Goal: Task Accomplishment & Management: Use online tool/utility

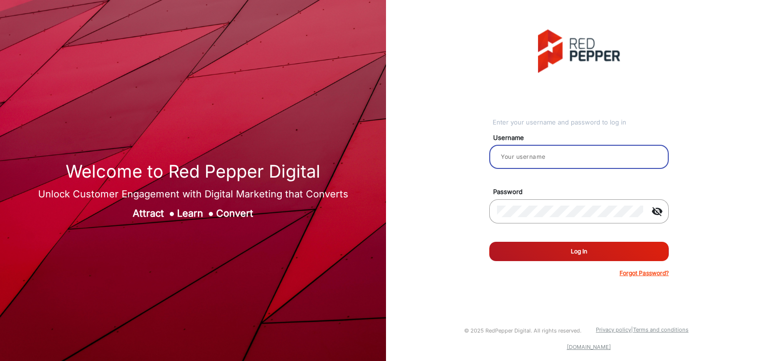
click at [511, 159] on input "email" at bounding box center [579, 157] width 164 height 12
type input "GregR"
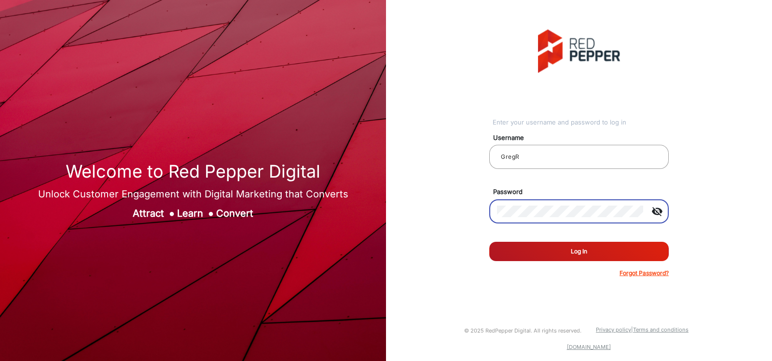
click at [524, 249] on button "Log In" at bounding box center [578, 251] width 179 height 19
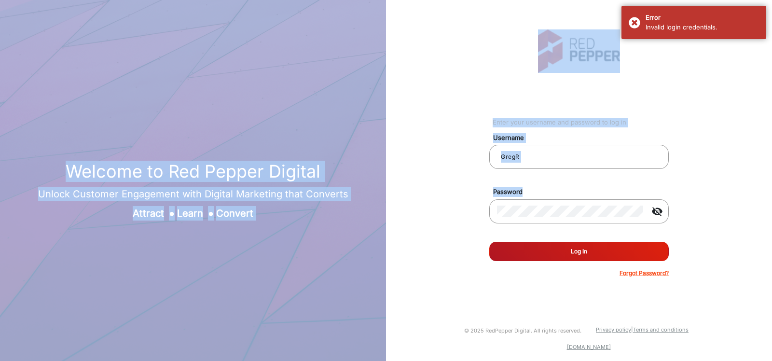
drag, startPoint x: 174, startPoint y: -2, endPoint x: 147, endPoint y: -5, distance: 27.6
click at [147, 0] on html "Welcome to Red Pepper Digital Unlock Customer Engagement with Digital Marketing…" at bounding box center [386, 180] width 772 height 361
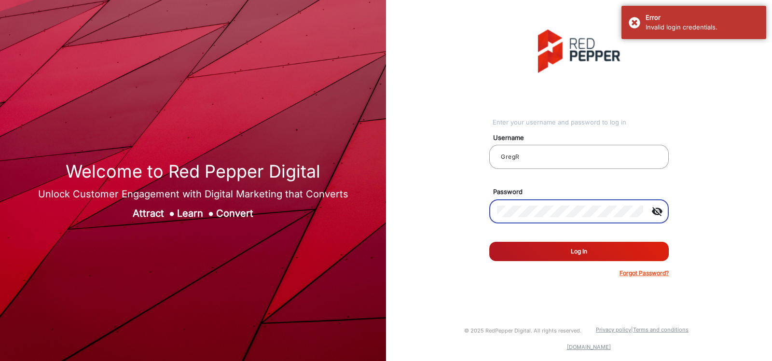
click at [481, 210] on div "Enter your username and password to log in Username GregR Password visibility_o…" at bounding box center [579, 153] width 400 height 307
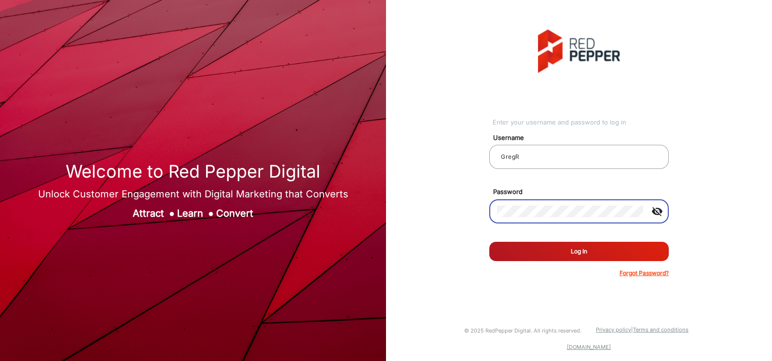
click at [526, 254] on button "Log In" at bounding box center [578, 251] width 179 height 19
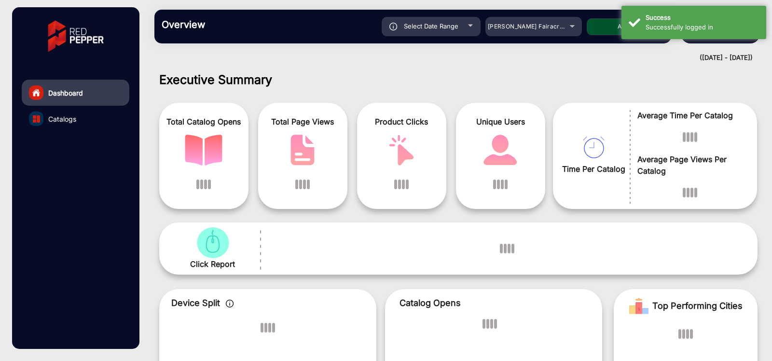
scroll to position [7, 0]
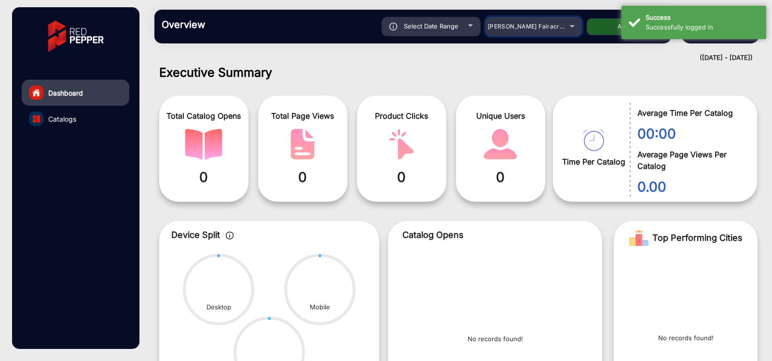
click at [573, 26] on div "[PERSON_NAME] Fairacre Farms" at bounding box center [533, 27] width 96 height 12
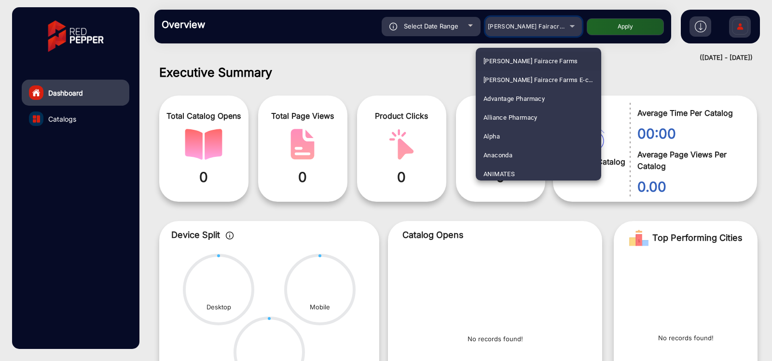
scroll to position [2749, 0]
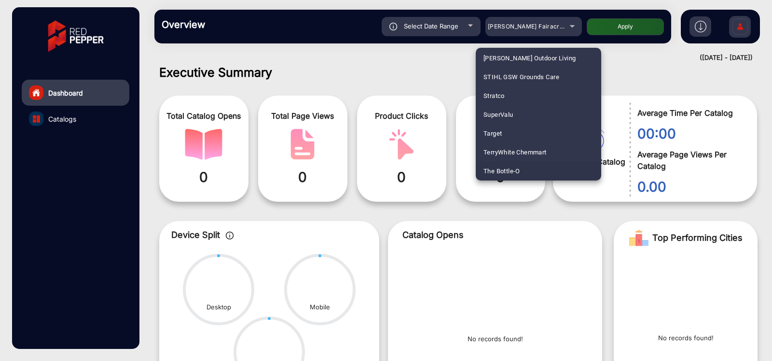
click at [508, 167] on span "The Bottle-O" at bounding box center [501, 171] width 37 height 19
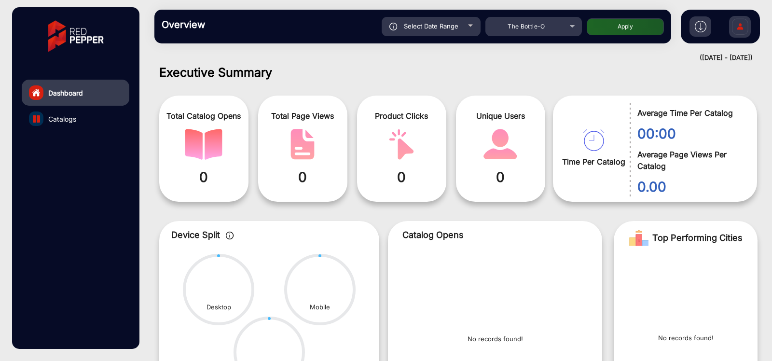
click at [463, 27] on div "Select Date Range" at bounding box center [430, 26] width 99 height 19
type input "[DATE]"
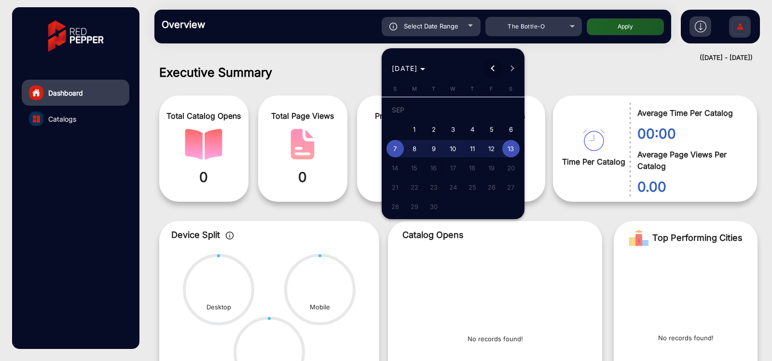
click at [493, 68] on button "Previous month" at bounding box center [492, 68] width 19 height 19
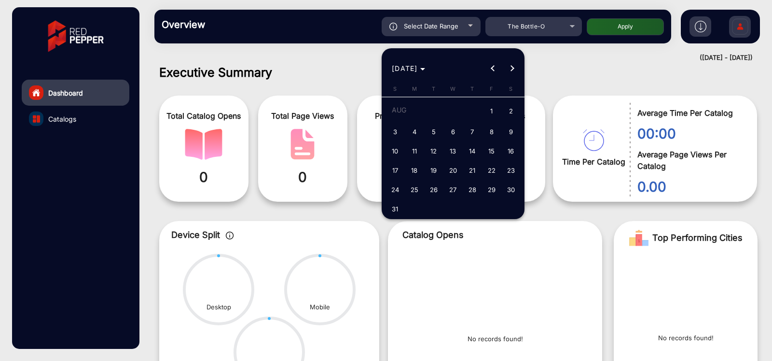
click at [491, 114] on span "1" at bounding box center [491, 112] width 17 height 20
type input "[DATE]"
click at [512, 68] on button "Next month" at bounding box center [512, 68] width 19 height 19
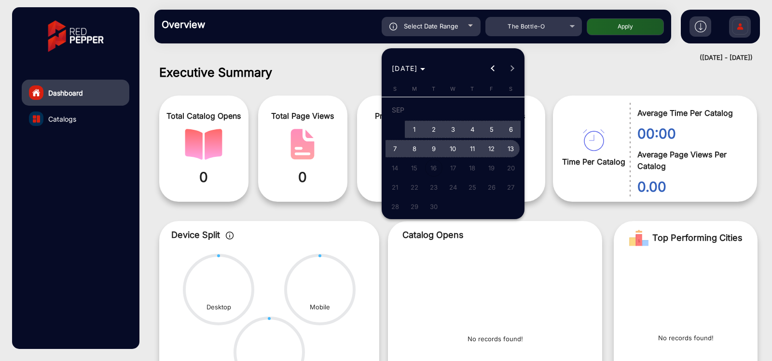
click at [509, 149] on span "13" at bounding box center [510, 148] width 17 height 17
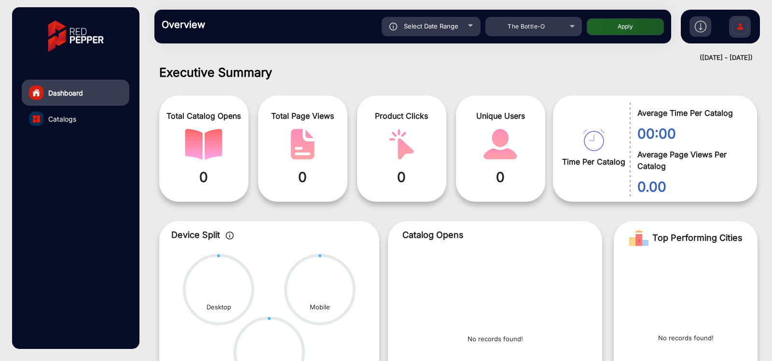
type input "[DATE]"
click at [629, 27] on button "Apply" at bounding box center [624, 26] width 77 height 17
type input "[DATE]"
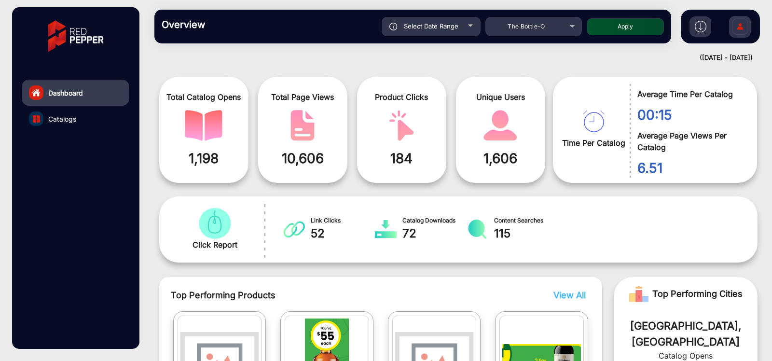
scroll to position [0, 0]
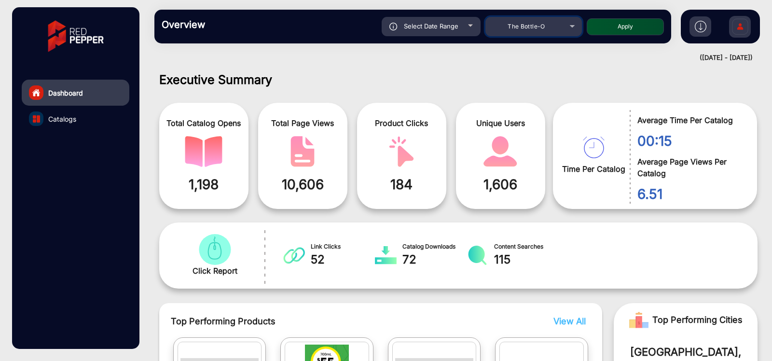
click at [571, 25] on div "The Bottle-O" at bounding box center [533, 27] width 96 height 12
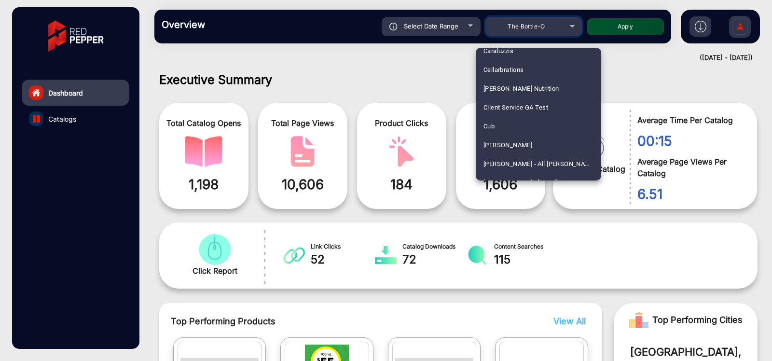
scroll to position [845, 0]
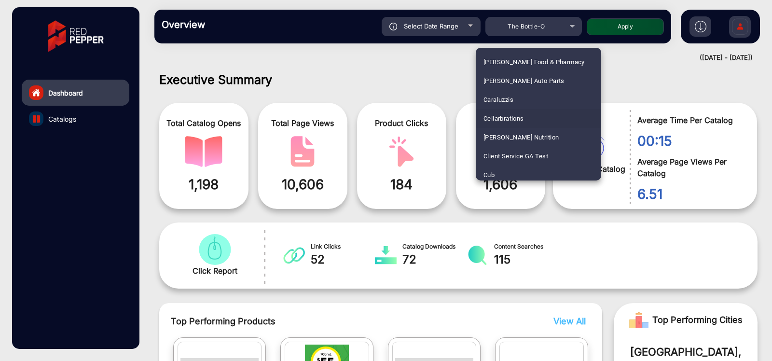
click at [498, 119] on span "Cellarbrations" at bounding box center [503, 118] width 41 height 19
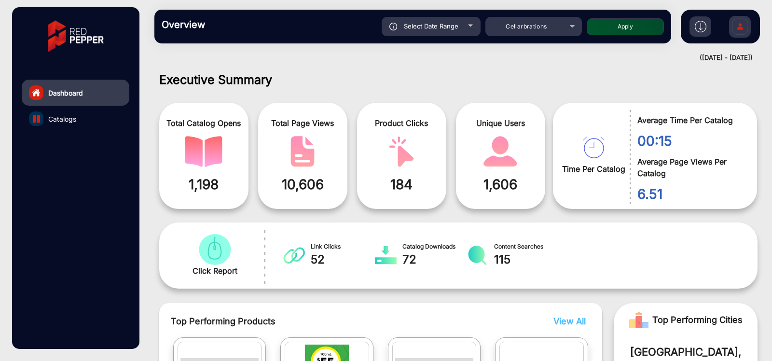
click at [605, 33] on button "Apply" at bounding box center [624, 26] width 77 height 17
type input "[DATE]"
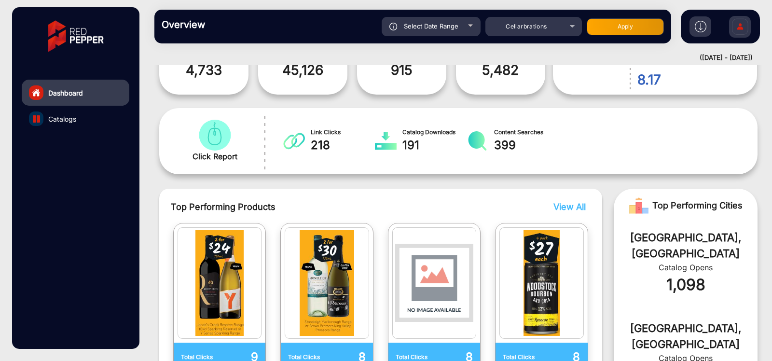
scroll to position [0, 0]
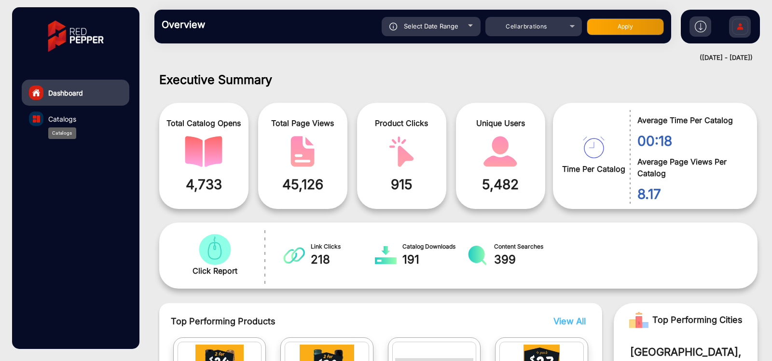
click at [61, 120] on span "Catalogs" at bounding box center [62, 119] width 28 height 10
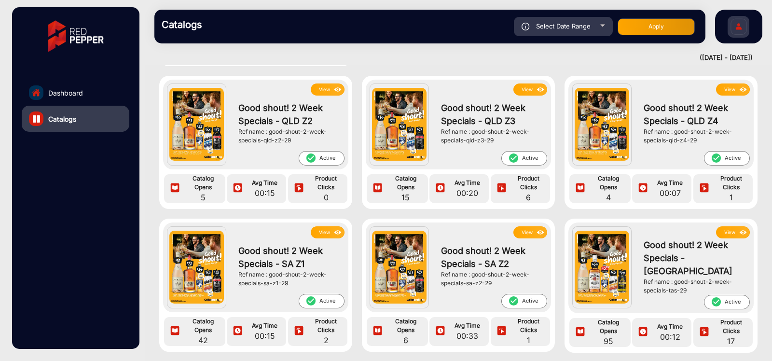
scroll to position [174, 0]
click at [327, 88] on button "View" at bounding box center [328, 90] width 34 height 12
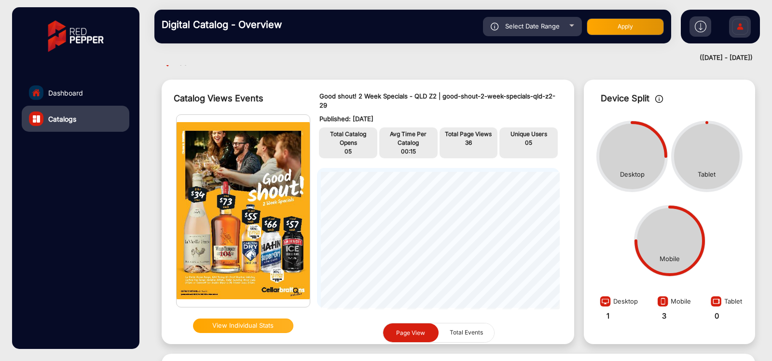
scroll to position [19, 0]
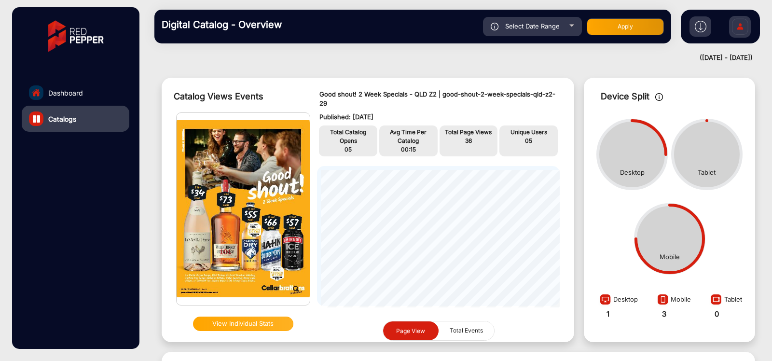
click at [273, 264] on img at bounding box center [243, 209] width 133 height 192
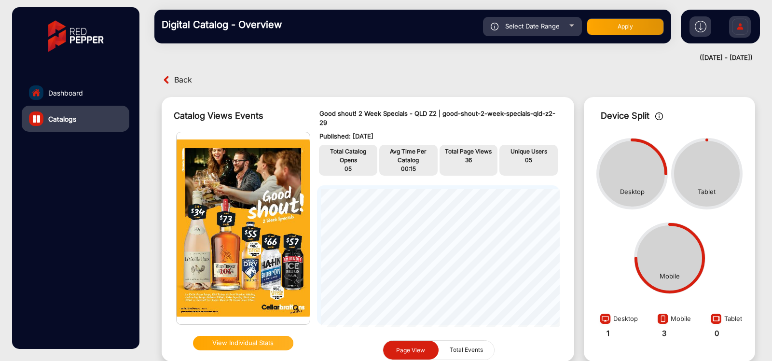
scroll to position [0, 0]
click at [182, 80] on span "Back" at bounding box center [183, 79] width 18 height 15
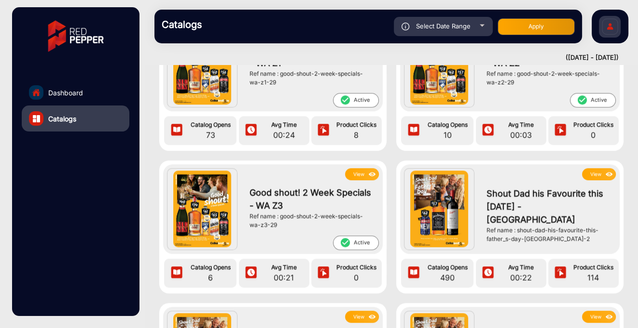
scroll to position [802, 0]
click at [60, 91] on span "Dashboard" at bounding box center [65, 93] width 35 height 10
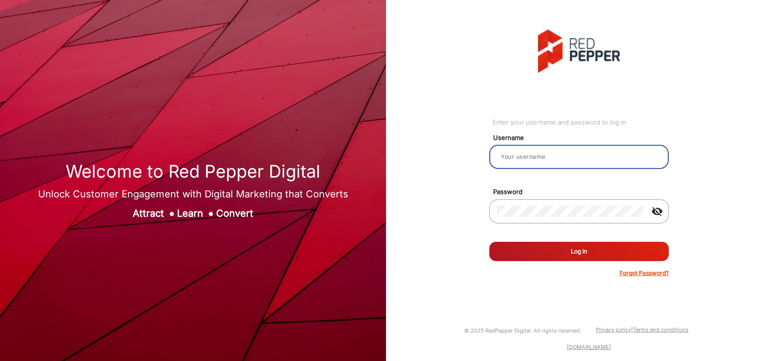
click at [529, 154] on input "email" at bounding box center [579, 157] width 164 height 12
type input "GregR"
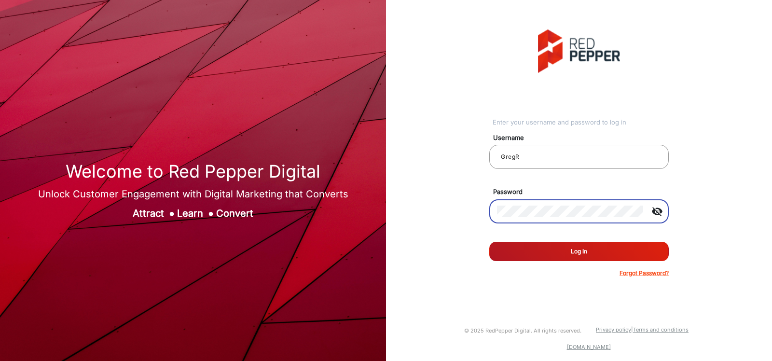
click at [523, 253] on button "Log In" at bounding box center [578, 251] width 179 height 19
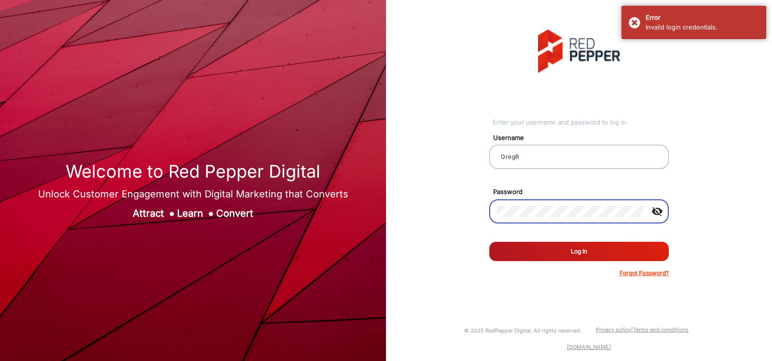
click at [476, 208] on div "Enter your username and password to log in Username GregR Password visibility_o…" at bounding box center [579, 153] width 400 height 307
click at [530, 253] on button "Log In" at bounding box center [578, 251] width 179 height 19
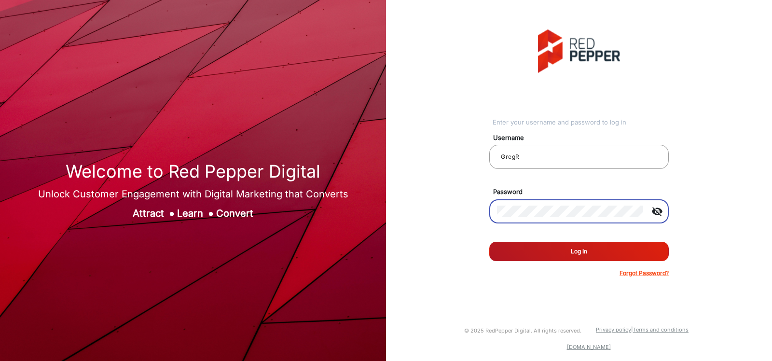
click at [489, 205] on div "visibility_off" at bounding box center [578, 211] width 179 height 24
click at [528, 251] on button "Log In" at bounding box center [578, 251] width 179 height 19
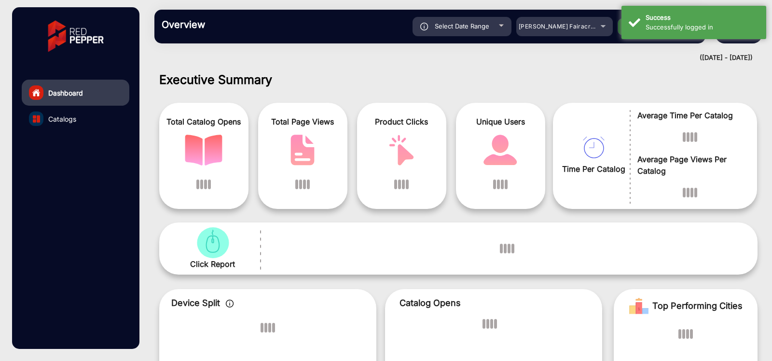
scroll to position [7, 0]
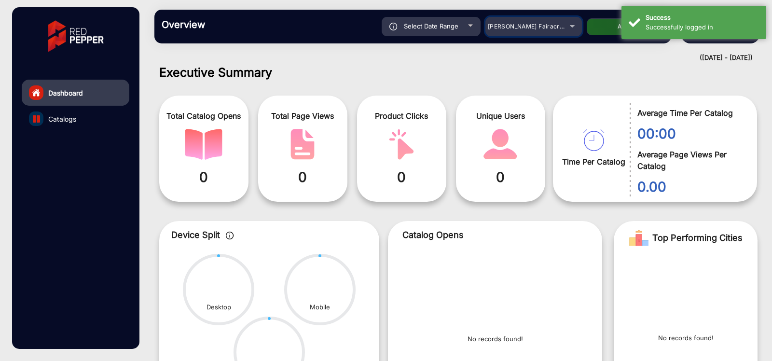
click at [571, 27] on div "[PERSON_NAME] Fairacre Farms" at bounding box center [533, 27] width 96 height 12
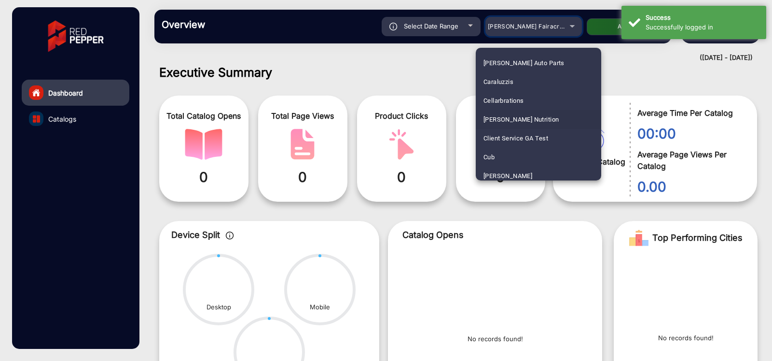
scroll to position [859, 0]
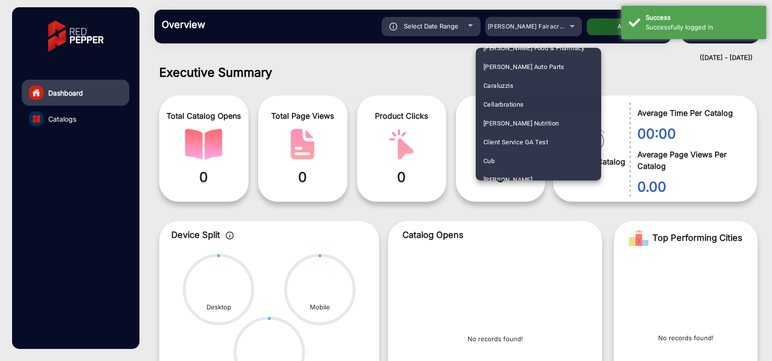
click at [516, 105] on span "Cellarbrations" at bounding box center [503, 104] width 41 height 19
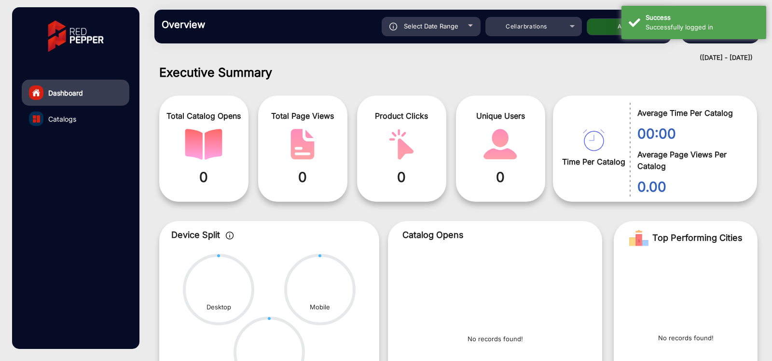
click at [472, 26] on div "Select Date Range" at bounding box center [430, 26] width 99 height 19
type input "[DATE]"
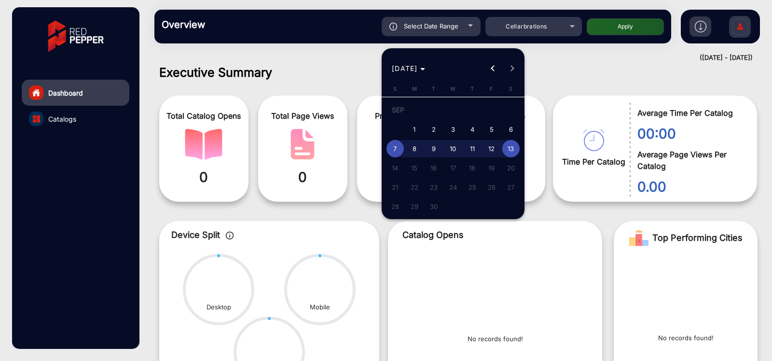
click at [493, 66] on button "Previous month" at bounding box center [492, 68] width 19 height 19
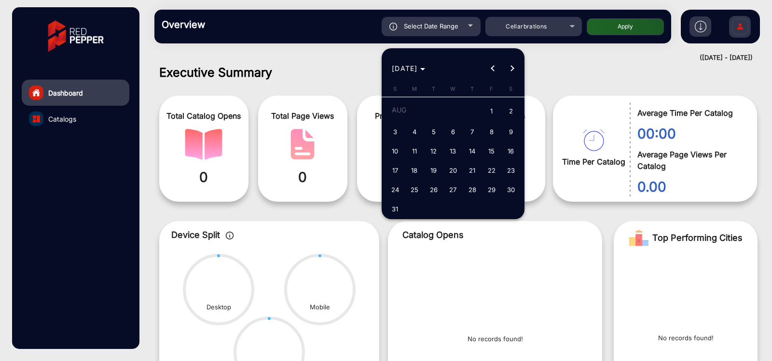
click at [492, 110] on span "1" at bounding box center [491, 112] width 17 height 20
type input "[DATE]"
click at [511, 67] on button "Next month" at bounding box center [512, 68] width 19 height 19
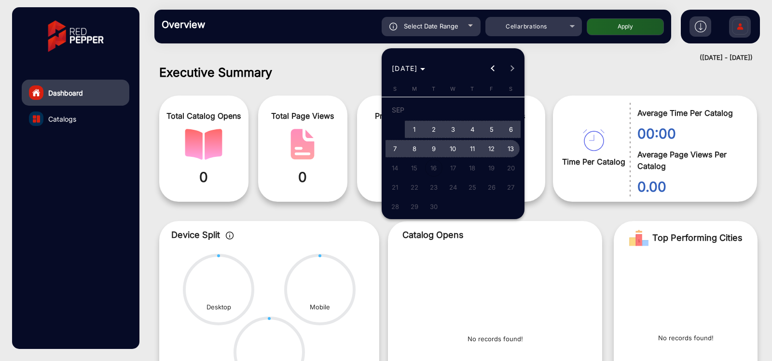
click at [510, 148] on span "13" at bounding box center [510, 148] width 17 height 17
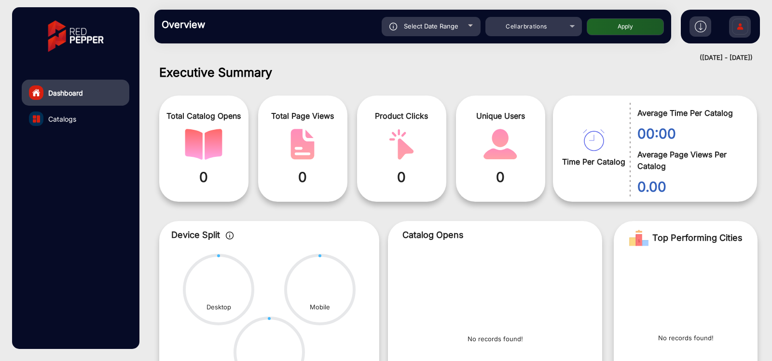
type input "[DATE]"
click at [629, 25] on button "Apply" at bounding box center [624, 26] width 77 height 17
type input "[DATE]"
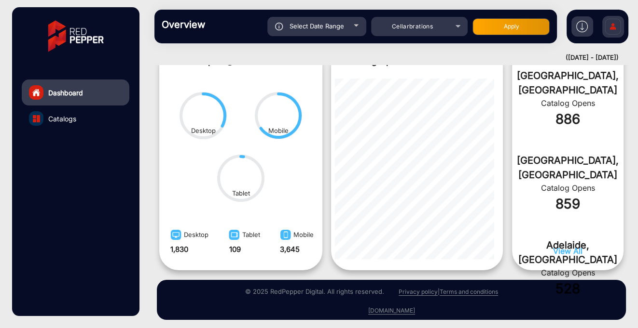
scroll to position [545, 0]
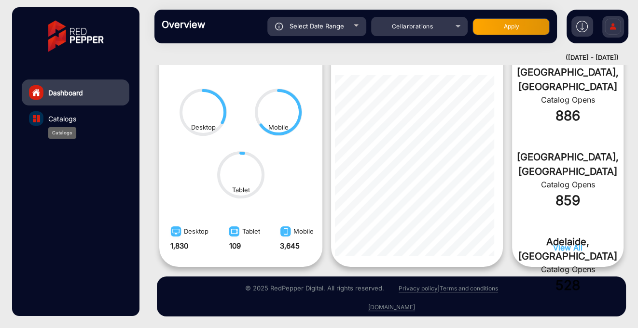
click at [71, 119] on span "Catalogs" at bounding box center [62, 119] width 28 height 10
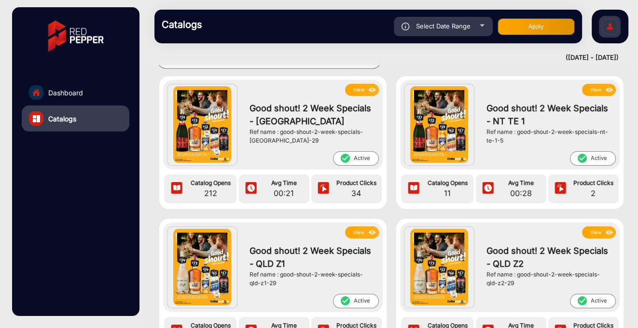
scroll to position [41, 0]
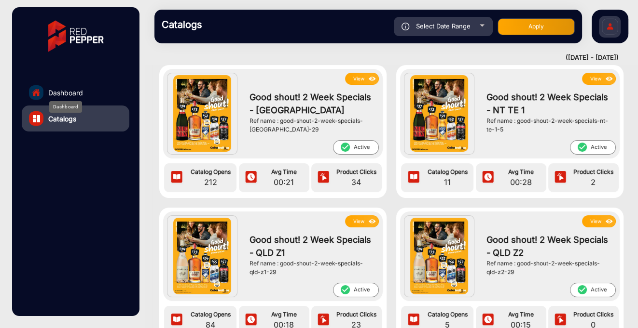
click at [62, 97] on span "Dashboard" at bounding box center [65, 93] width 35 height 10
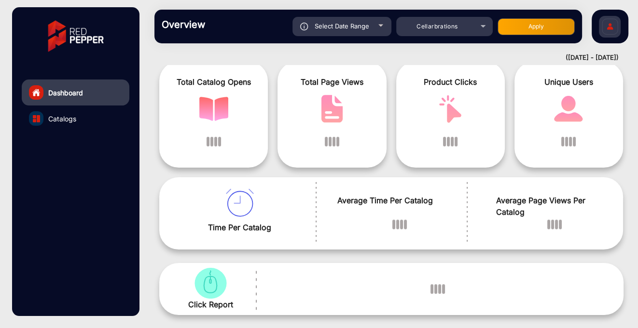
scroll to position [7, 0]
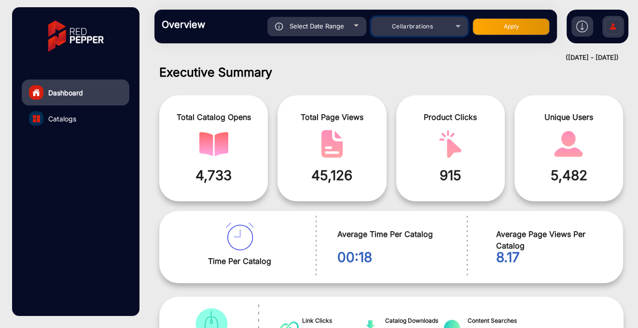
click at [456, 24] on div "Cellarbrations" at bounding box center [419, 27] width 96 height 12
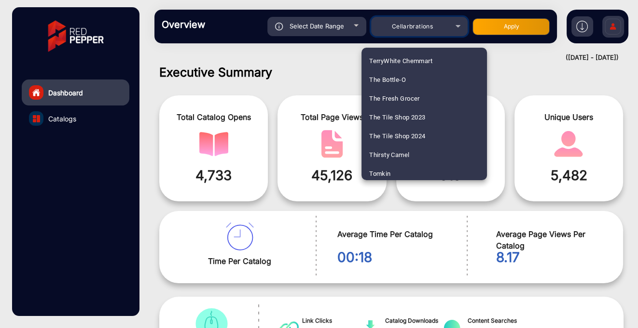
scroll to position [2841, 0]
click at [402, 77] on span "The Bottle-O" at bounding box center [387, 78] width 37 height 19
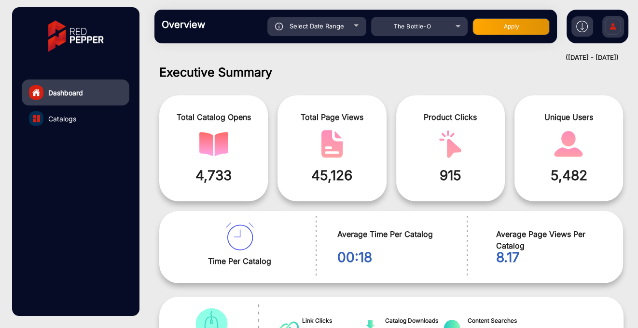
click at [512, 27] on button "Apply" at bounding box center [510, 26] width 77 height 17
type input "[DATE]"
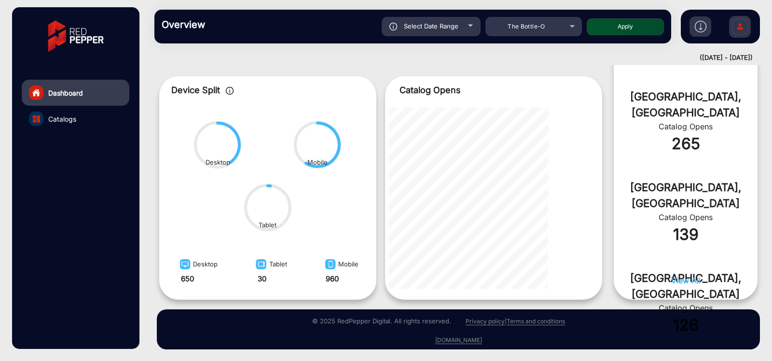
scroll to position [436, 0]
